Goal: Task Accomplishment & Management: Manage account settings

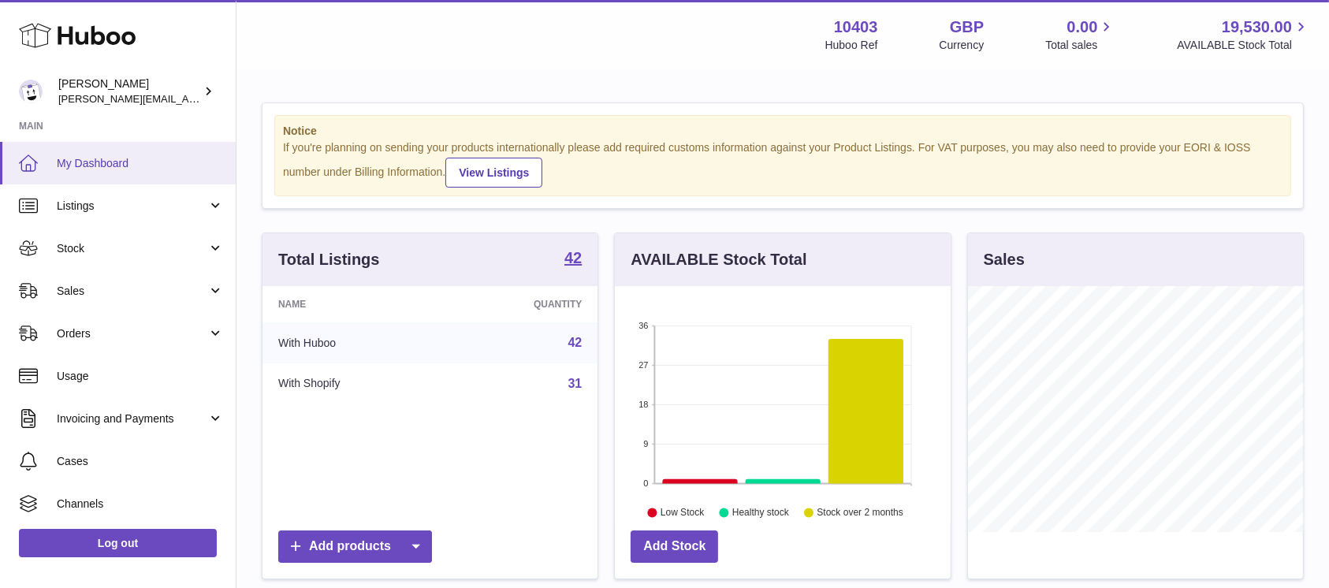
click at [76, 168] on span "My Dashboard" at bounding box center [140, 163] width 167 height 15
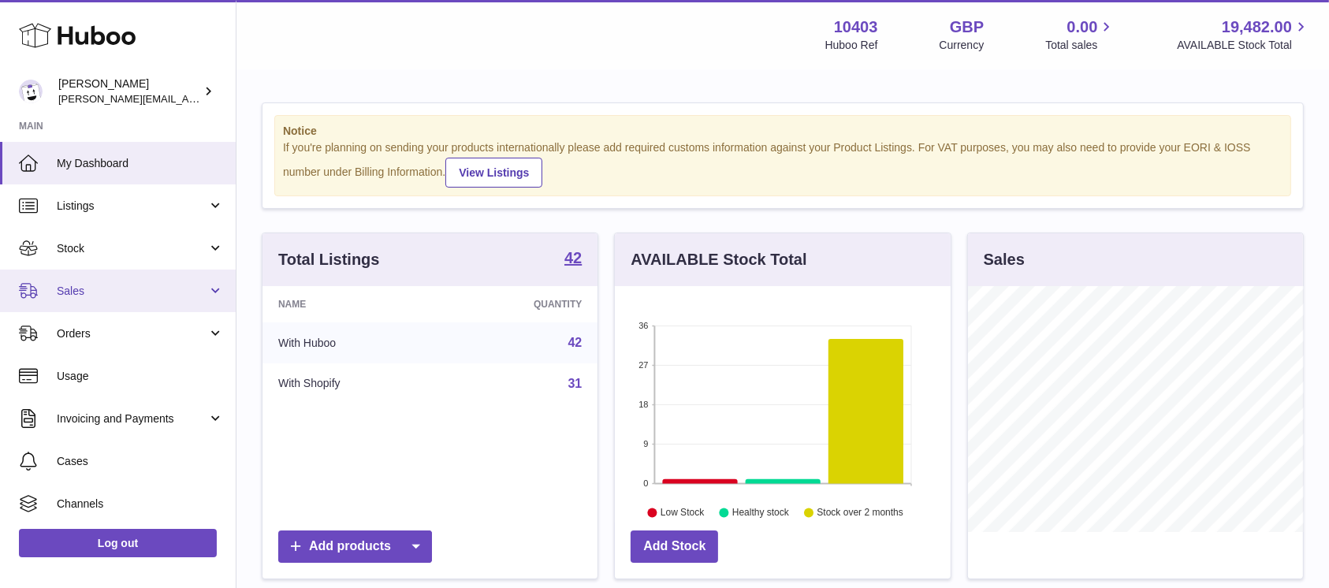
click at [95, 285] on span "Sales" at bounding box center [132, 291] width 151 height 15
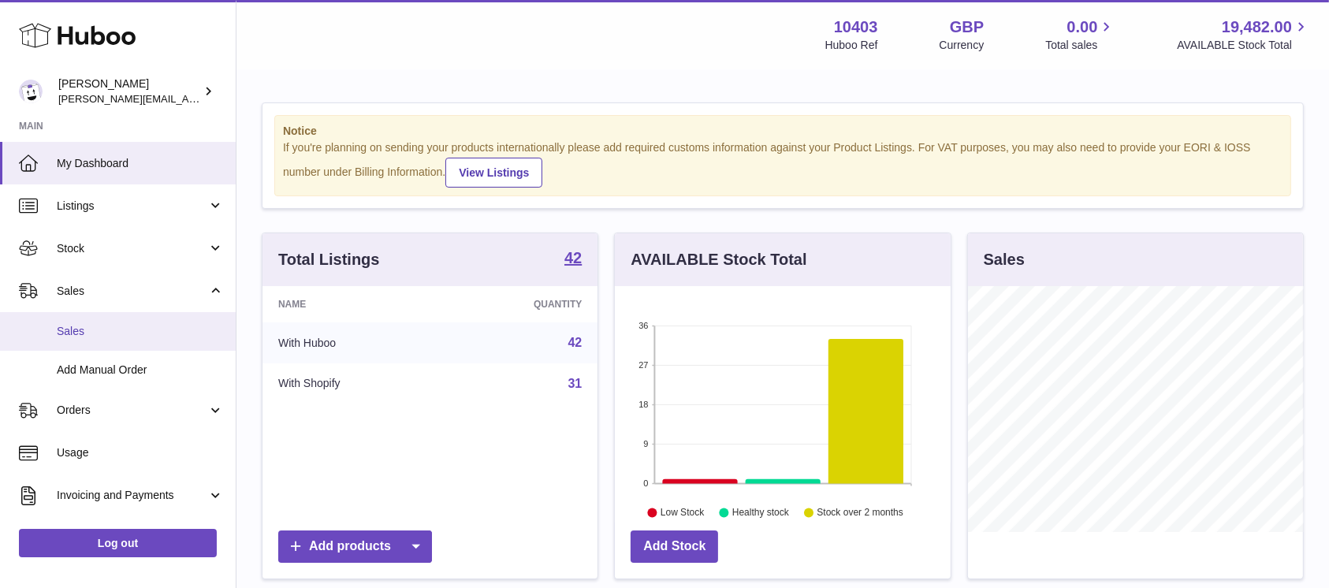
click at [95, 342] on link "Sales" at bounding box center [118, 331] width 236 height 39
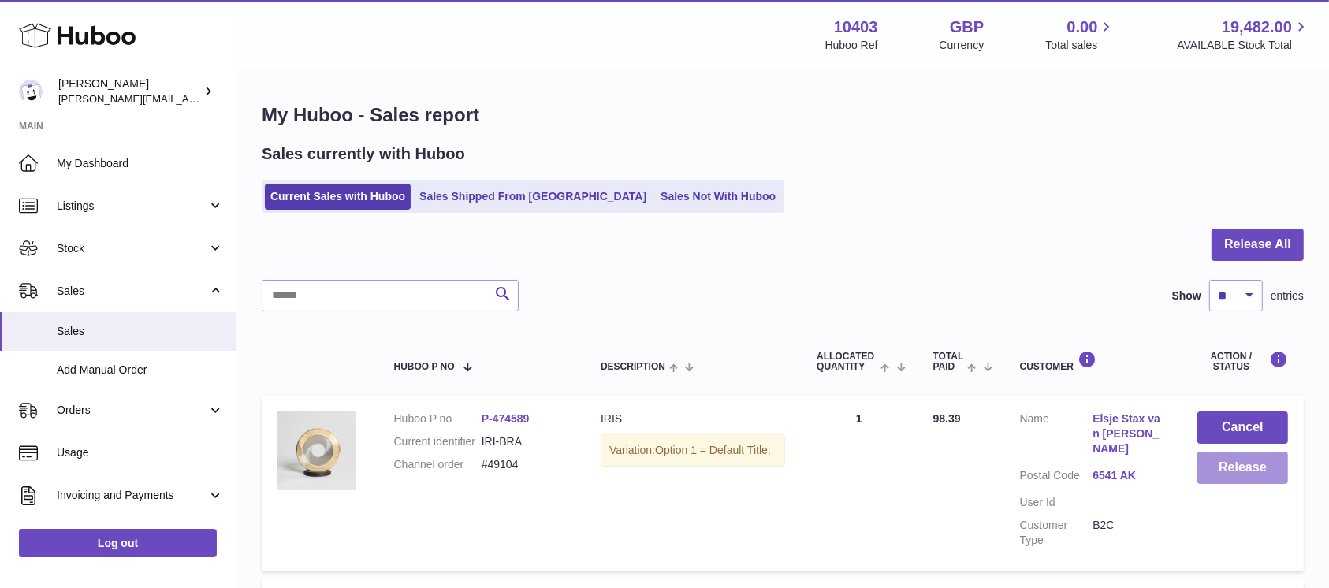
click at [1264, 468] on button "Release" at bounding box center [1243, 468] width 91 height 32
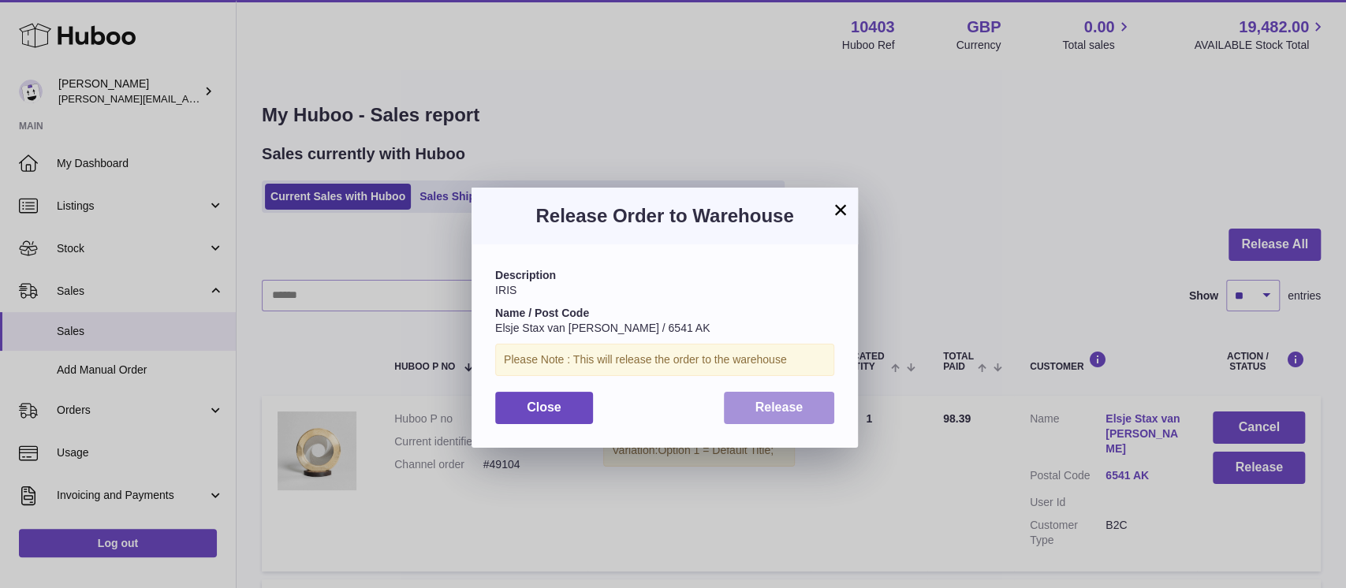
click at [794, 402] on span "Release" at bounding box center [779, 407] width 48 height 13
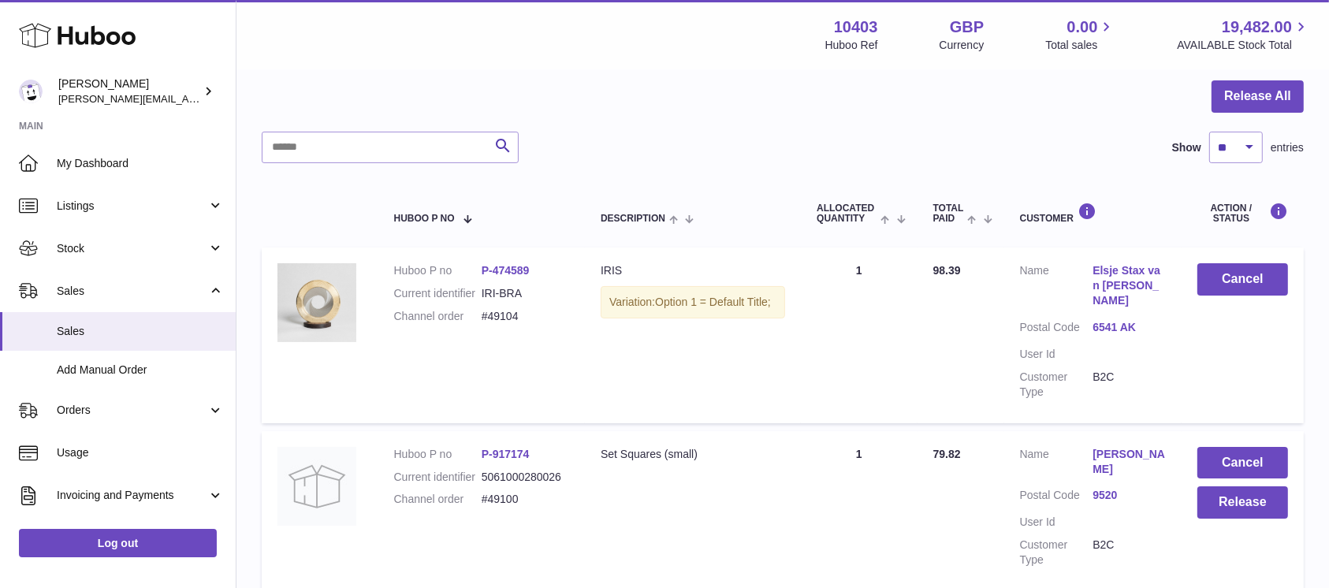
scroll to position [253, 0]
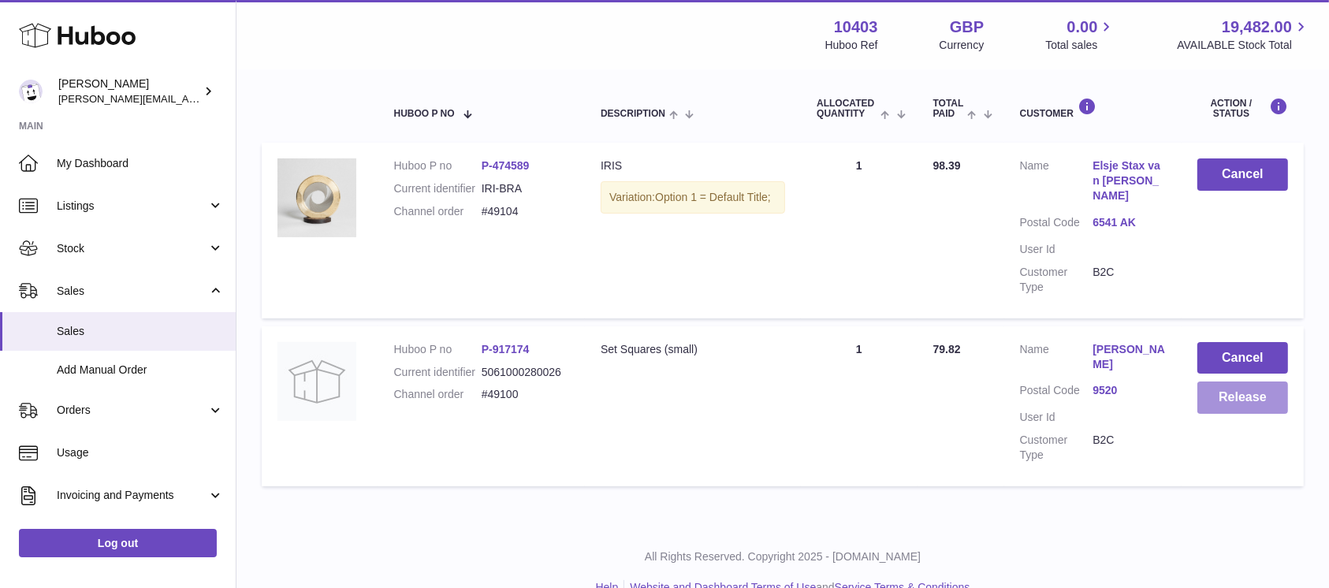
click at [1225, 393] on button "Release" at bounding box center [1243, 398] width 91 height 32
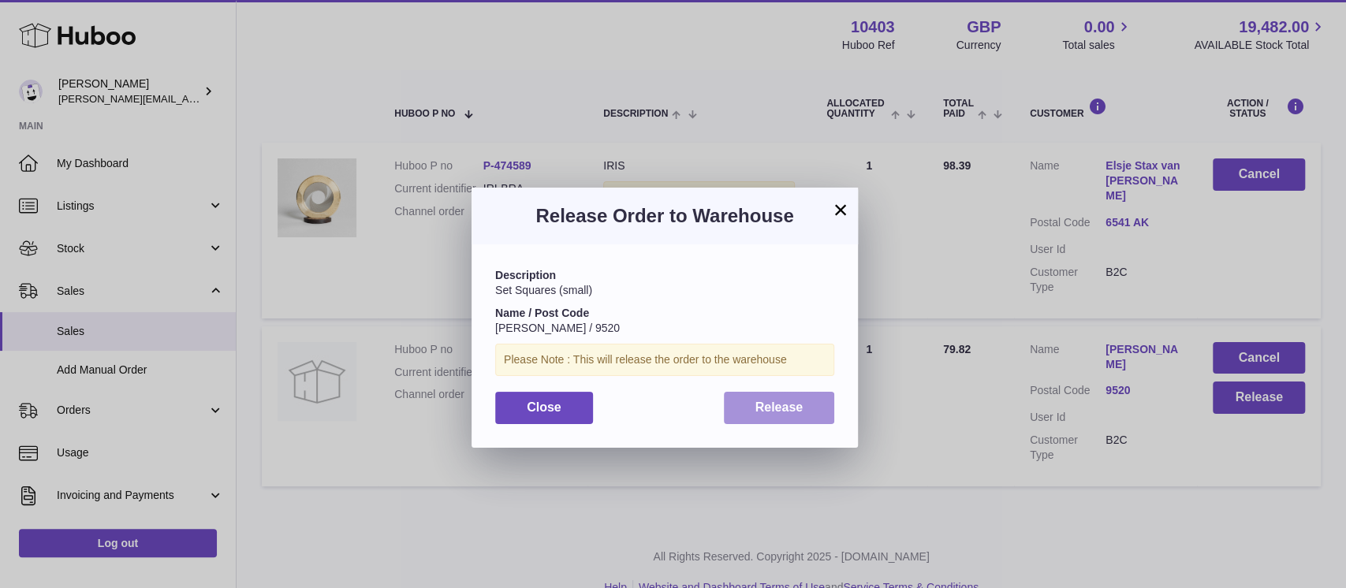
click at [796, 415] on button "Release" at bounding box center [779, 408] width 111 height 32
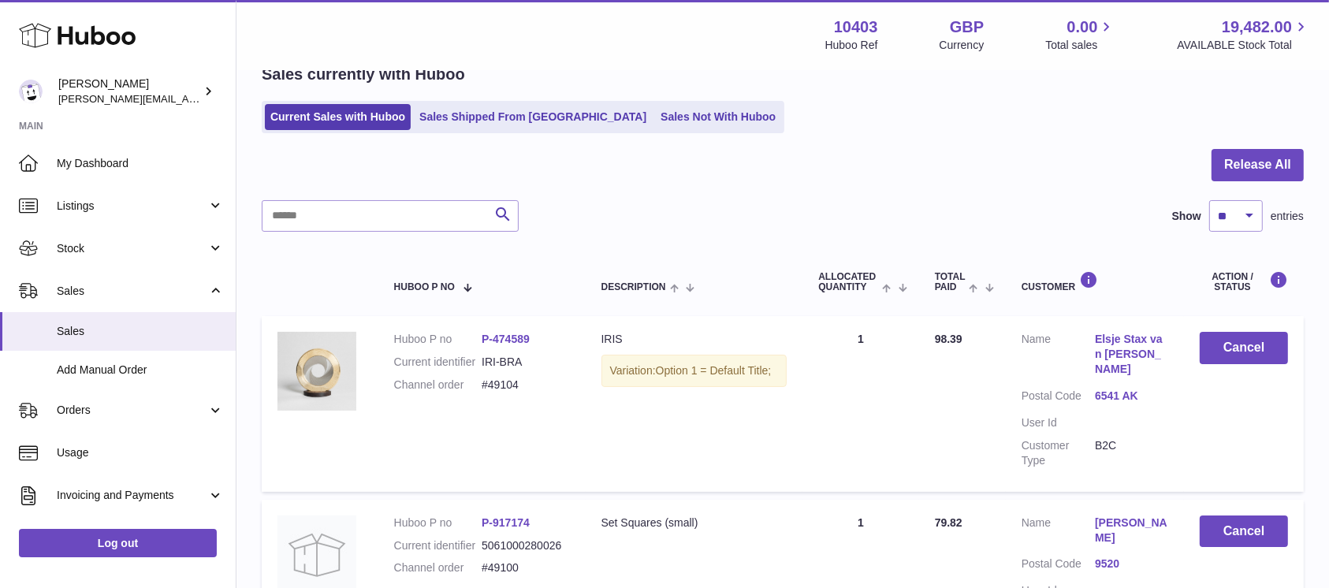
scroll to position [0, 0]
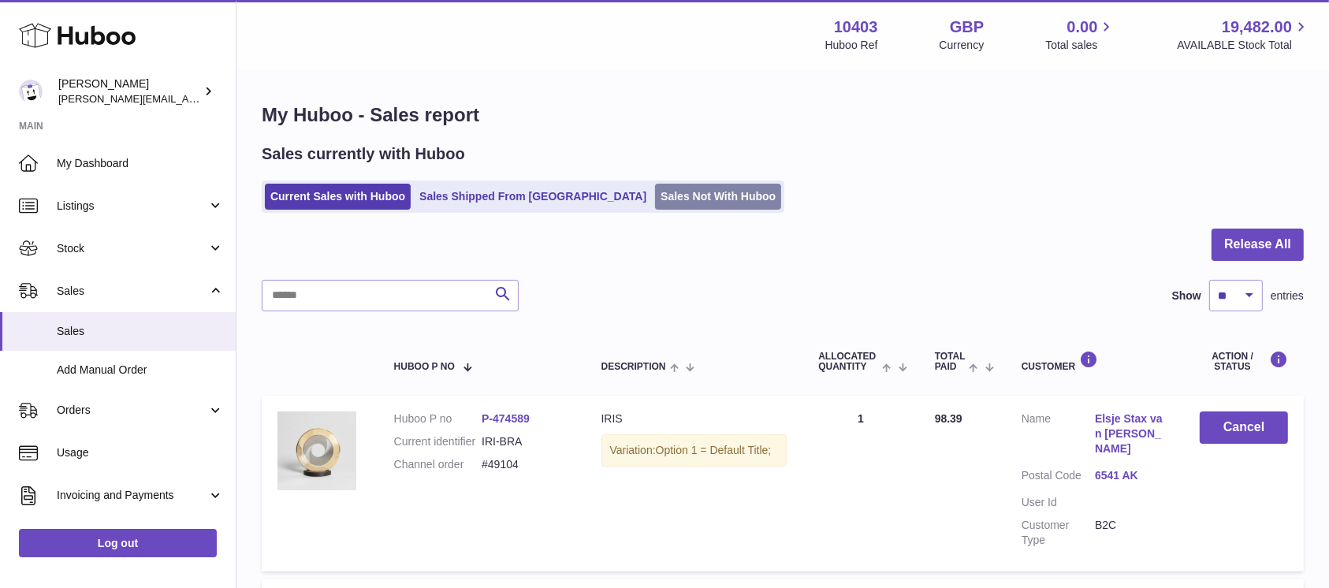
click at [658, 203] on link "Sales Not With Huboo" at bounding box center [718, 197] width 126 height 26
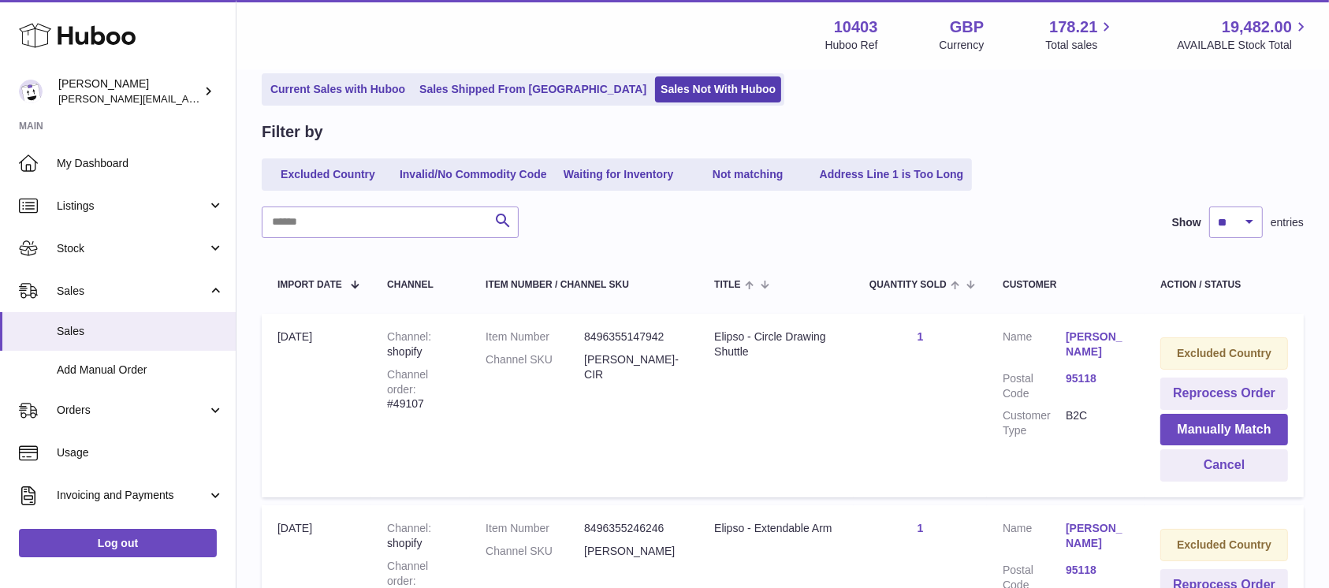
scroll to position [315, 0]
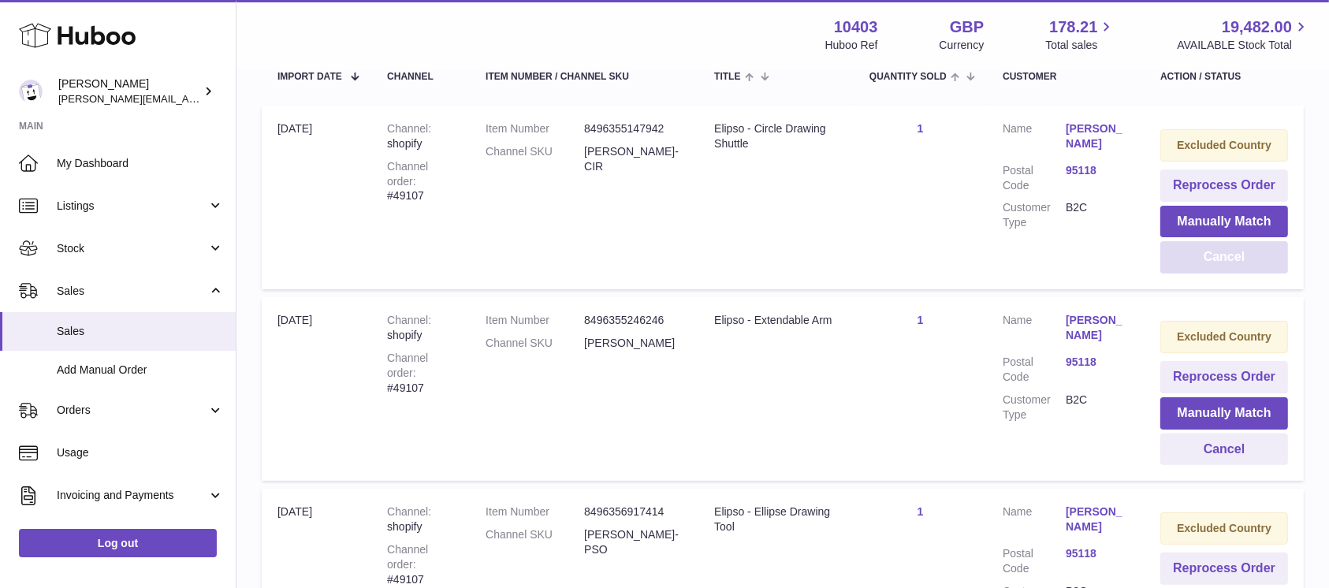
click at [1217, 262] on button "Cancel" at bounding box center [1225, 257] width 128 height 32
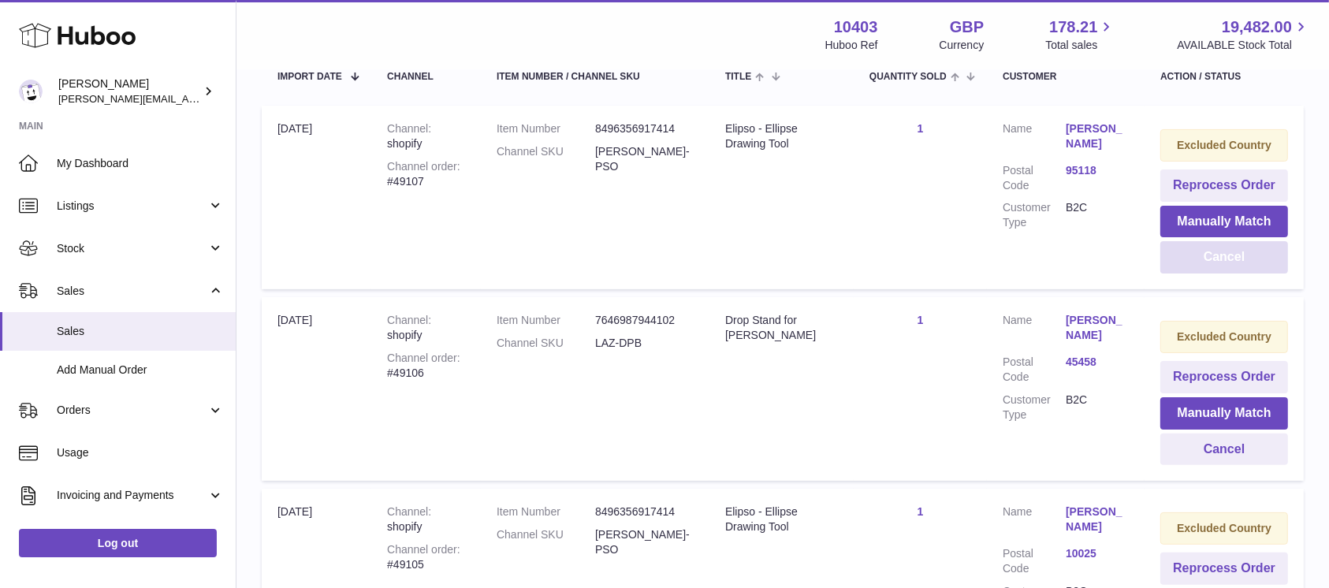
click at [1217, 262] on button "Cancel" at bounding box center [1225, 257] width 128 height 32
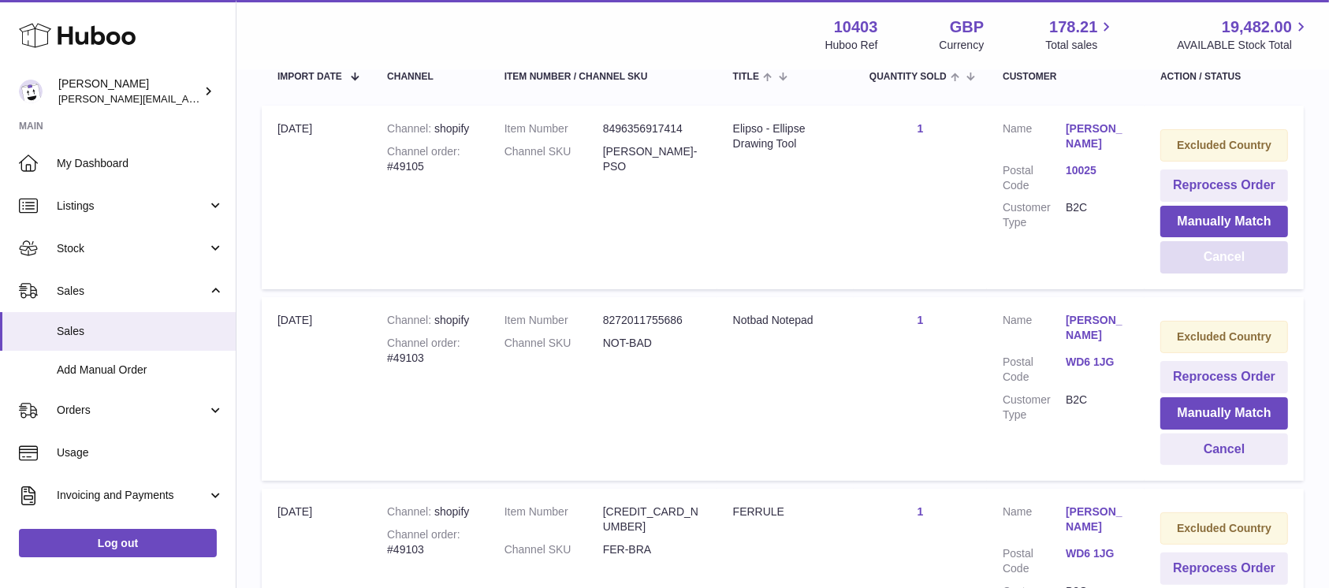
click at [1217, 262] on button "Cancel" at bounding box center [1225, 257] width 128 height 32
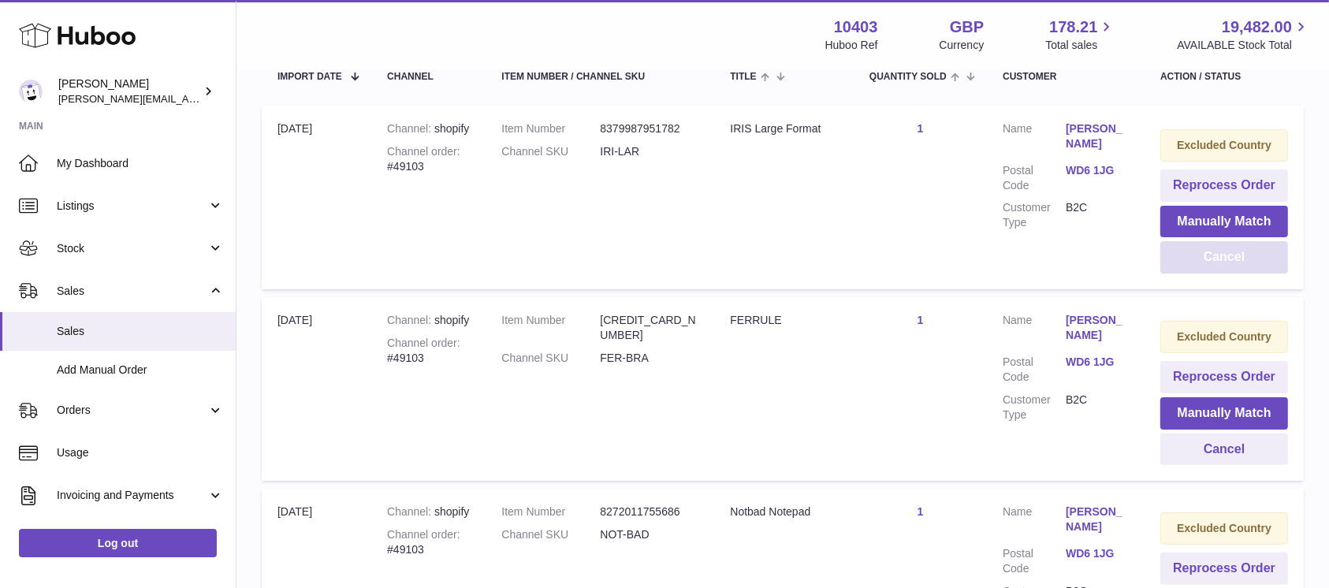
click at [1217, 262] on button "Cancel" at bounding box center [1225, 257] width 128 height 32
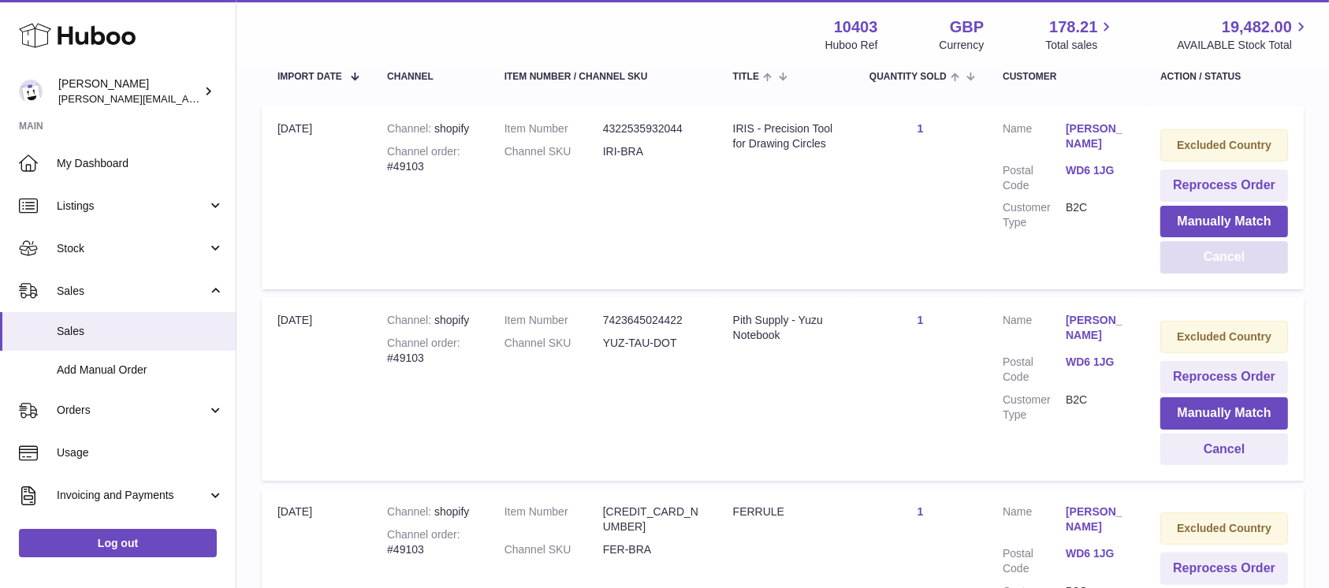
click at [1217, 262] on button "Cancel" at bounding box center [1225, 257] width 128 height 32
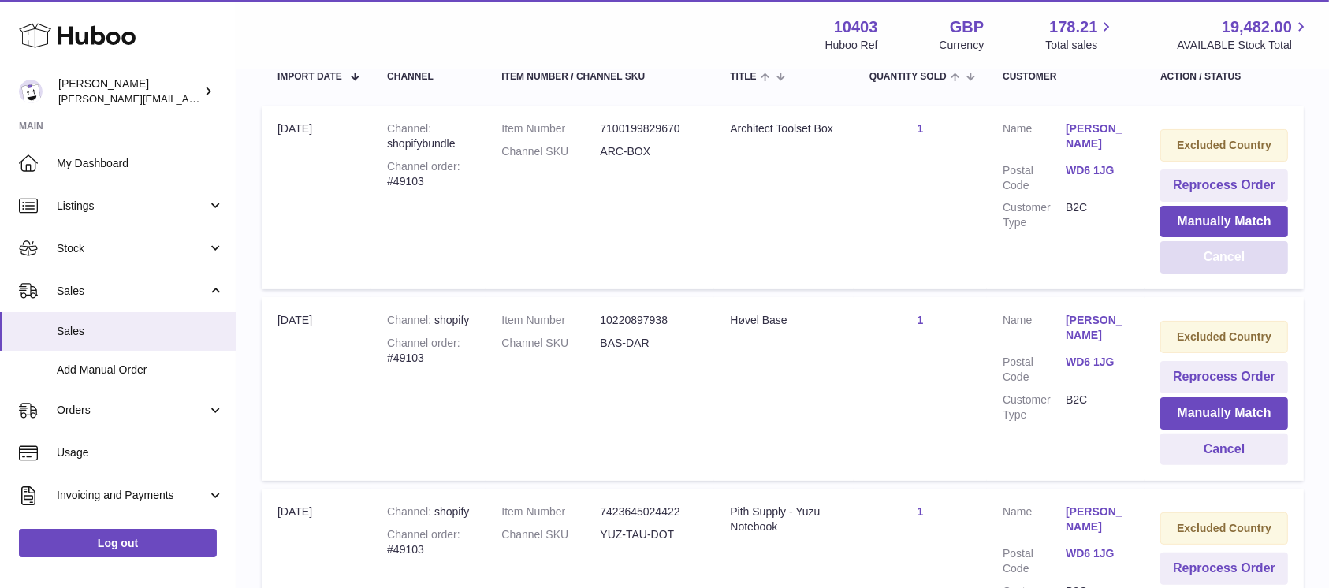
click at [1217, 262] on button "Cancel" at bounding box center [1225, 257] width 128 height 32
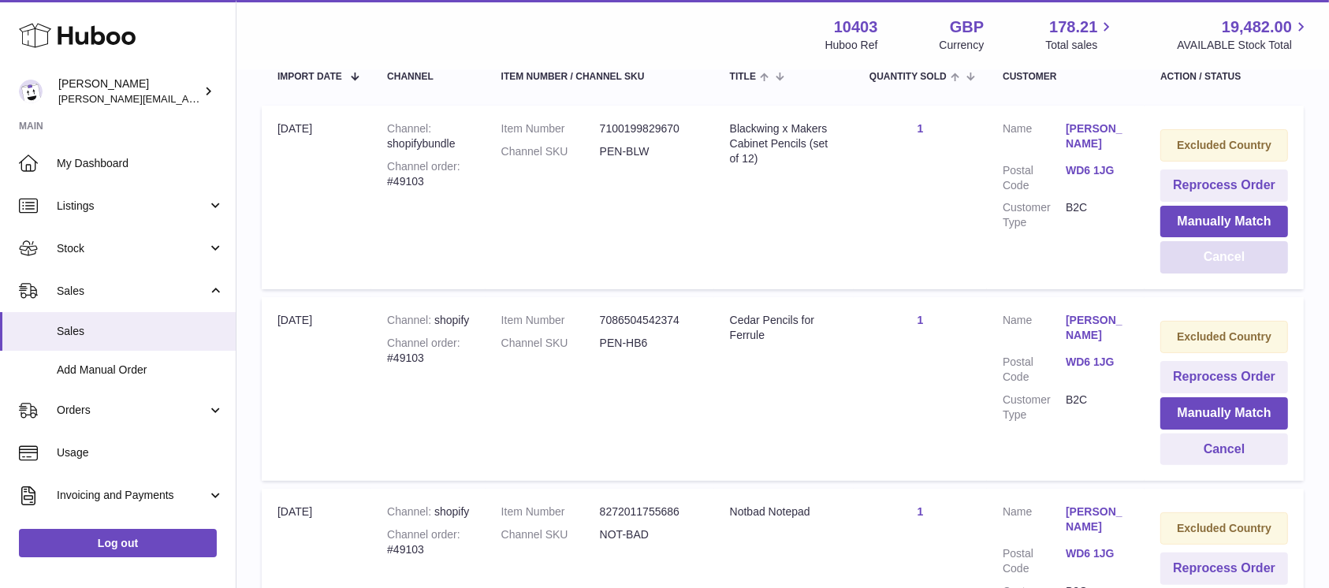
click at [1217, 262] on button "Cancel" at bounding box center [1225, 257] width 128 height 32
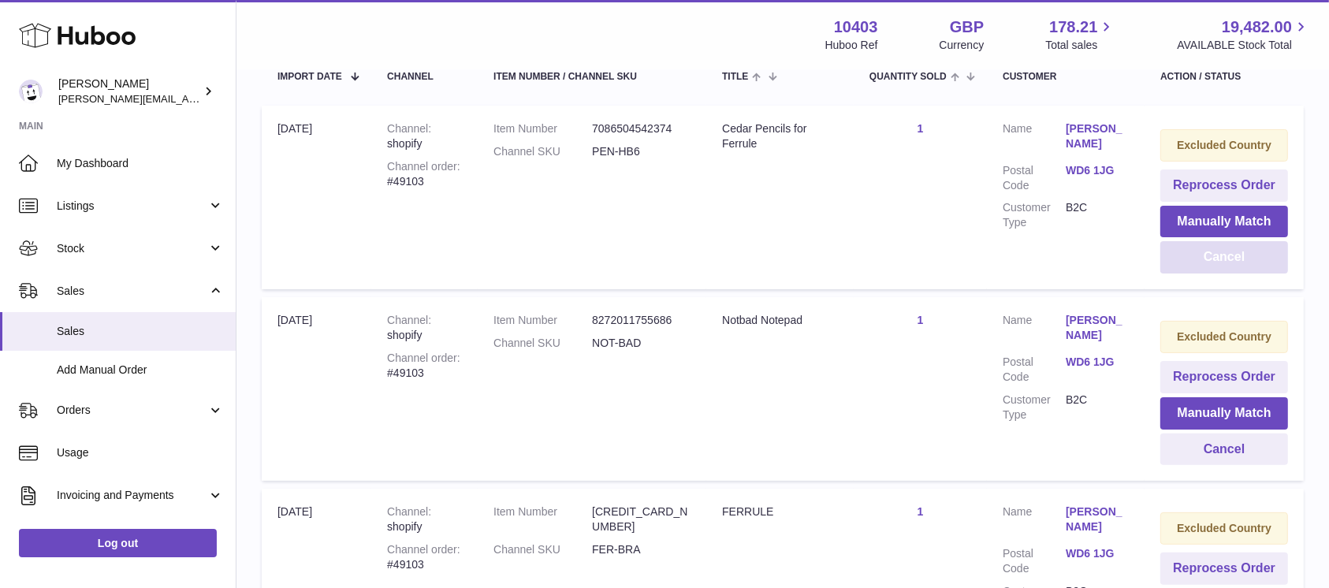
click at [1217, 262] on button "Cancel" at bounding box center [1225, 257] width 128 height 32
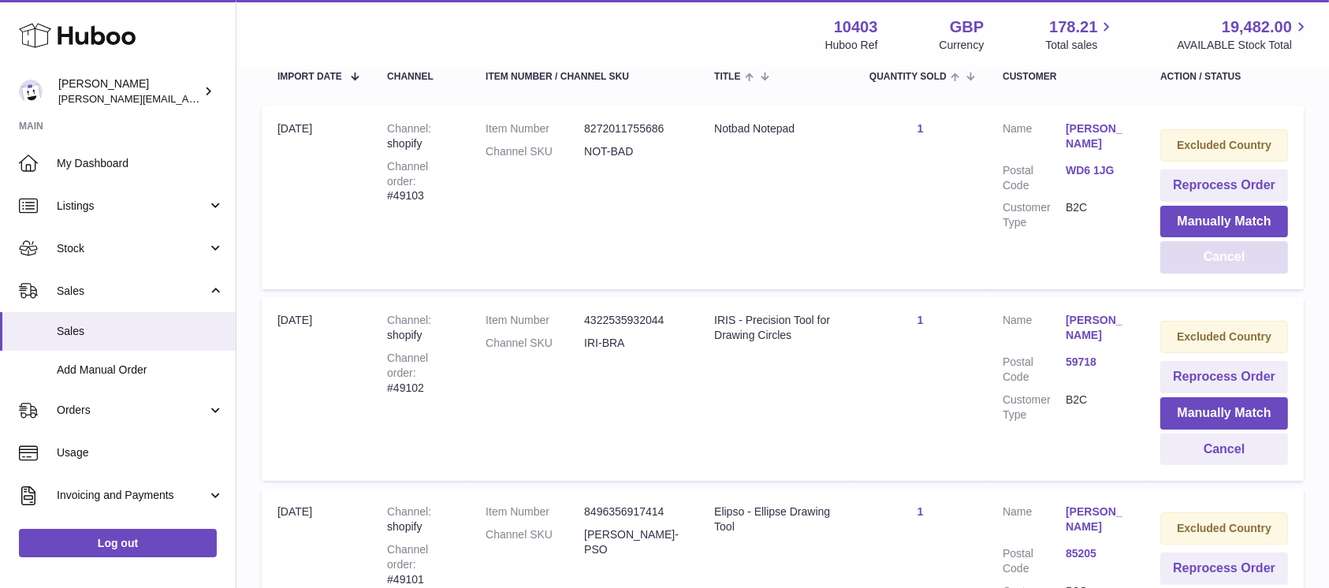
click at [1217, 262] on button "Cancel" at bounding box center [1225, 257] width 128 height 32
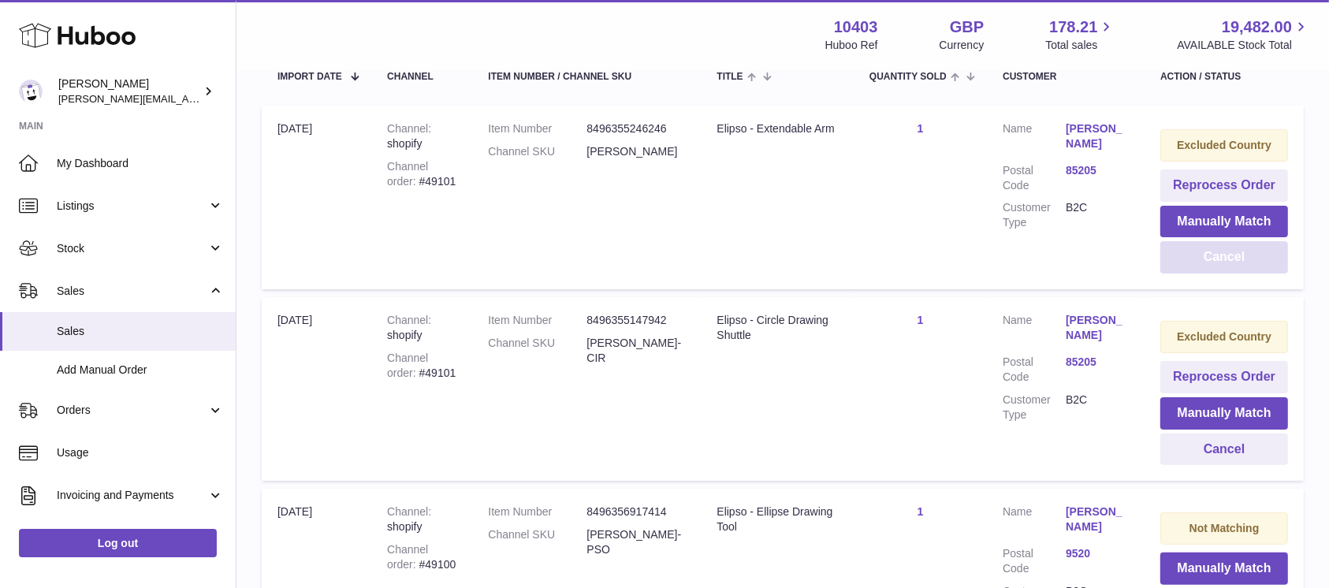
click at [1217, 262] on button "Cancel" at bounding box center [1225, 257] width 128 height 32
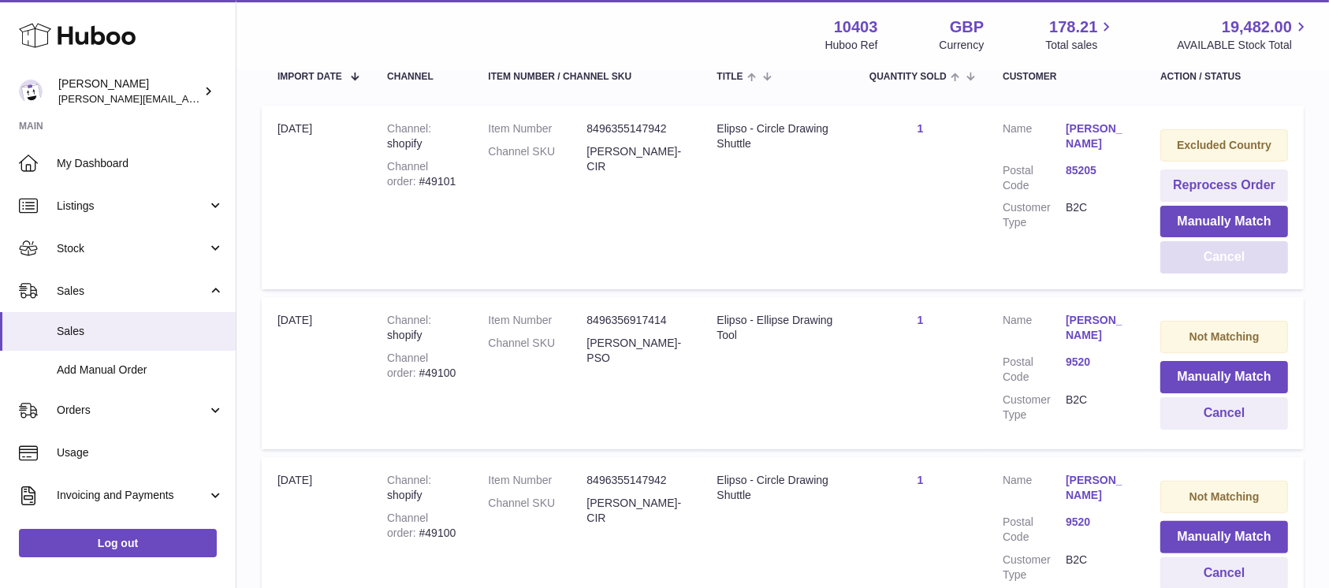
click at [1217, 262] on button "Cancel" at bounding box center [1225, 257] width 128 height 32
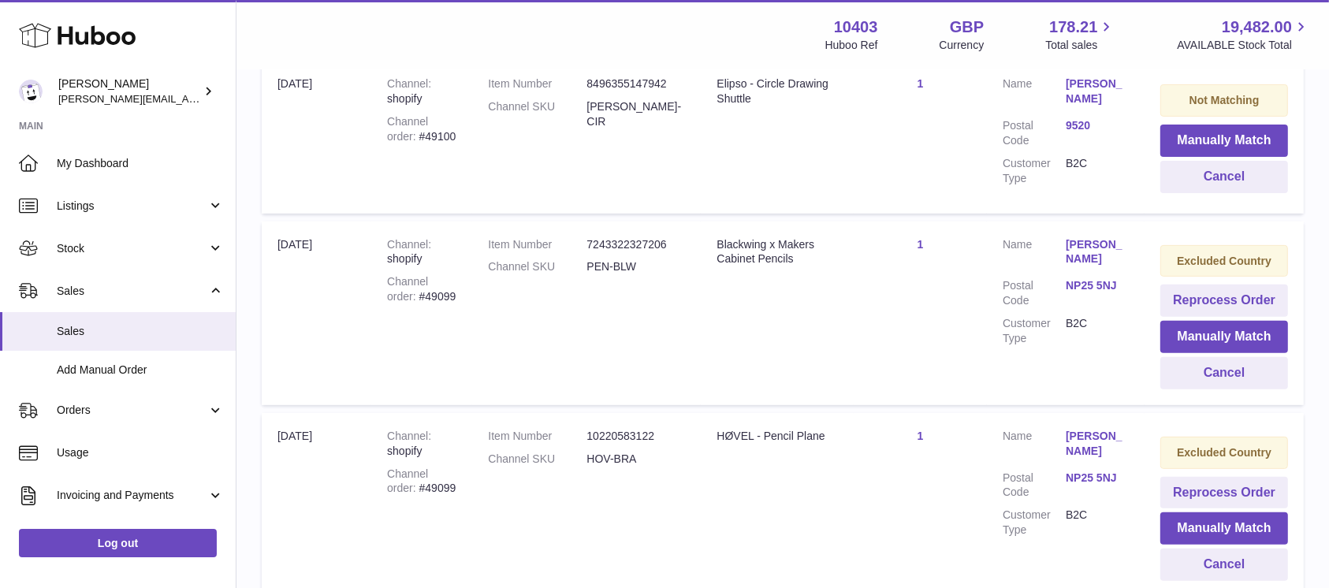
scroll to position [525, 0]
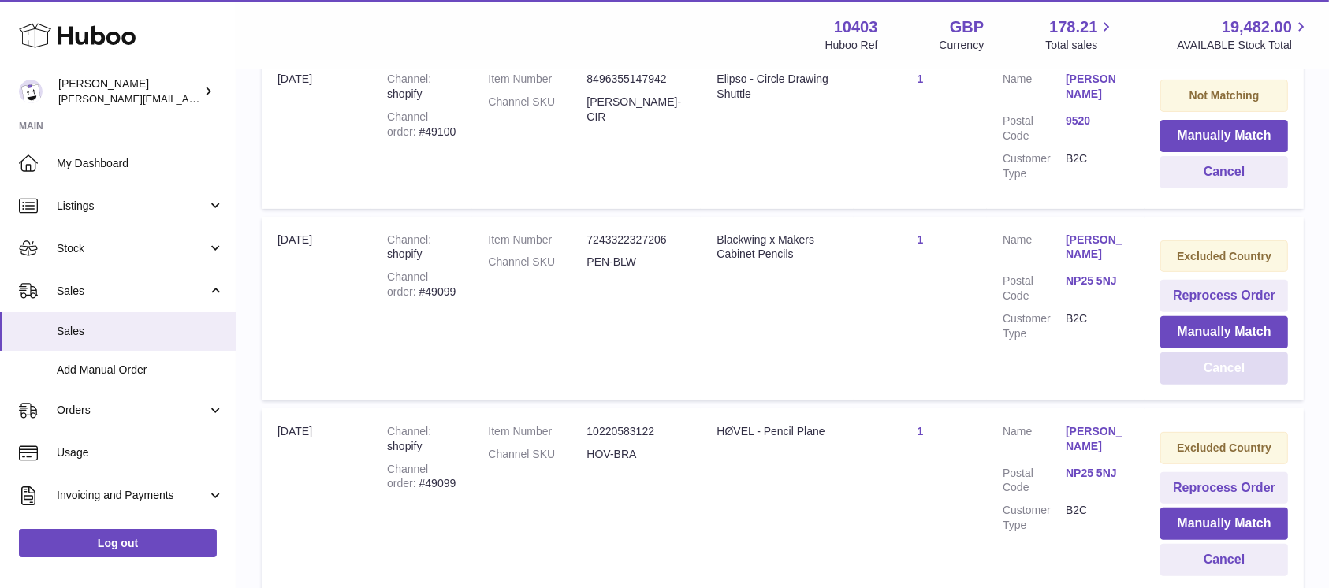
click at [1224, 359] on button "Cancel" at bounding box center [1225, 368] width 128 height 32
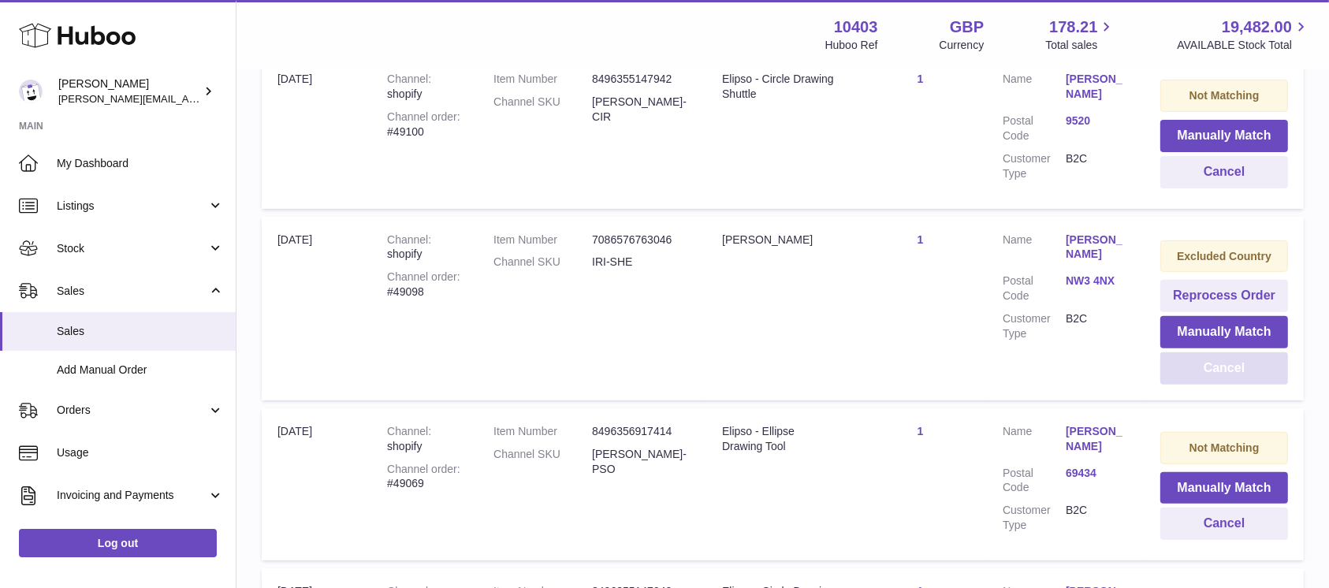
click at [1224, 359] on button "Cancel" at bounding box center [1225, 368] width 128 height 32
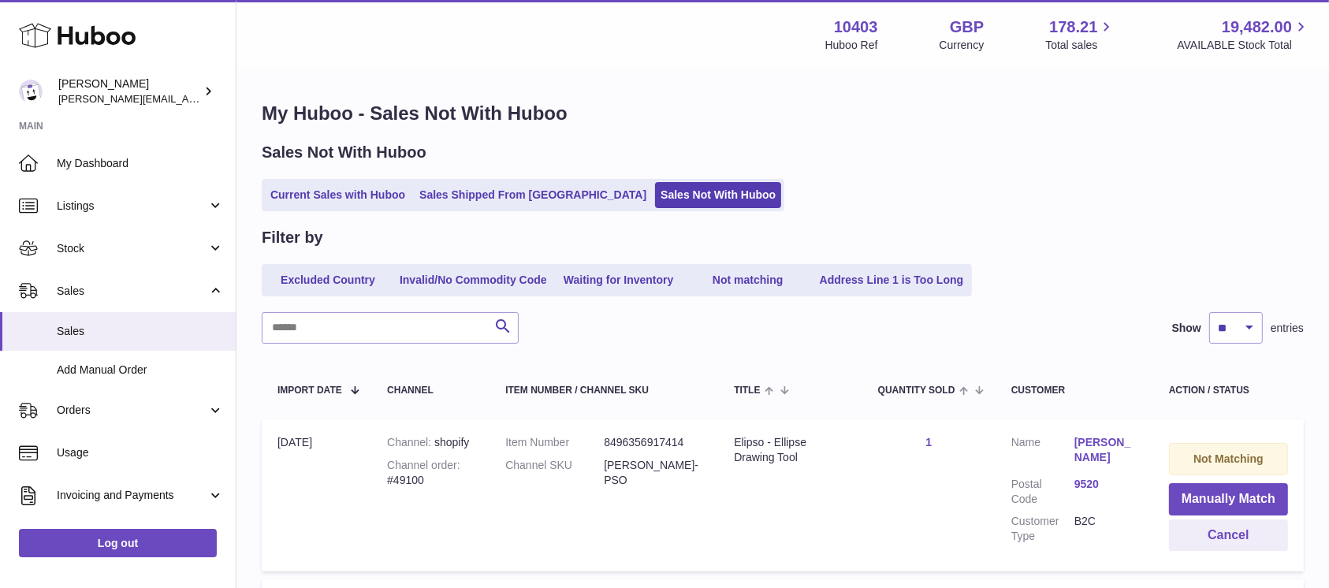
scroll to position [0, 0]
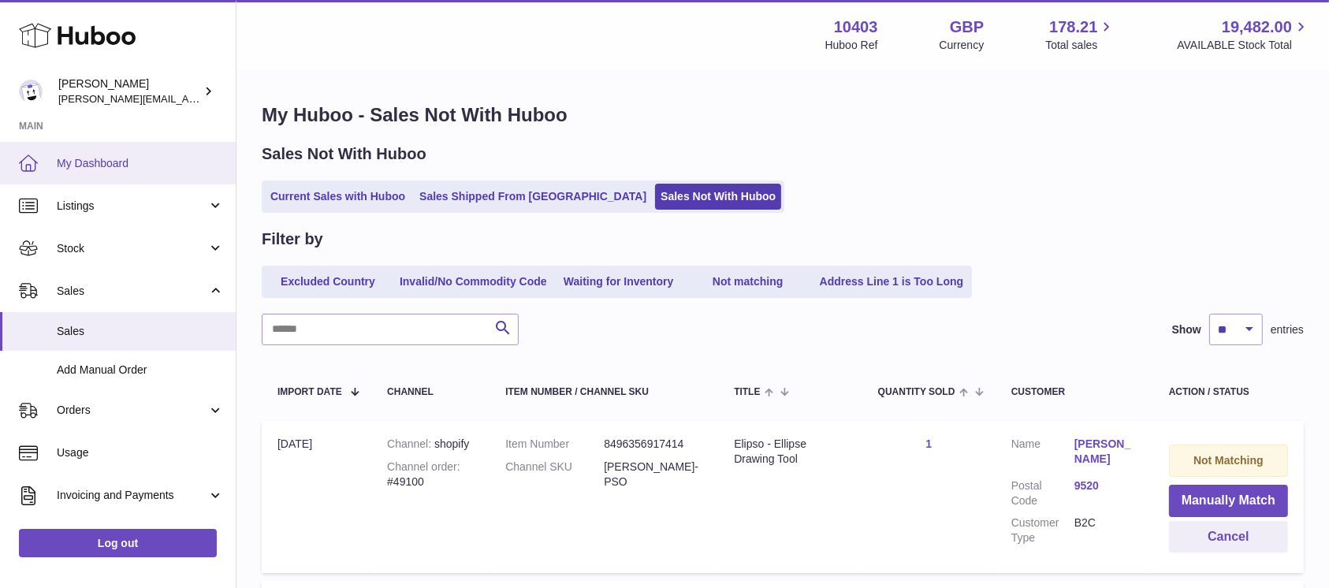
click at [109, 166] on span "My Dashboard" at bounding box center [140, 163] width 167 height 15
